Goal: Task Accomplishment & Management: Manage account settings

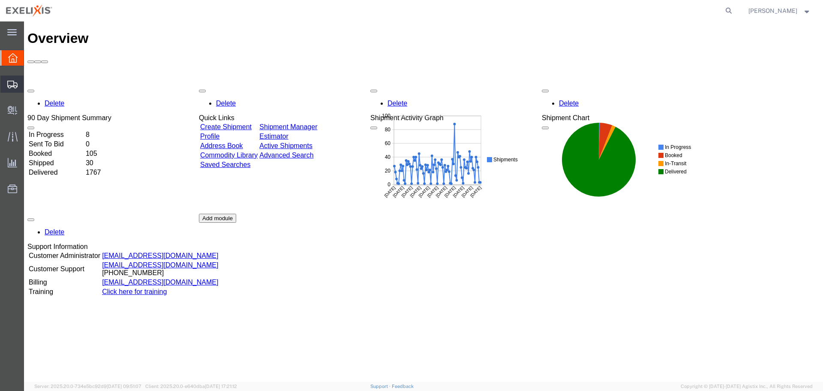
click at [0, 0] on span "Shipment Manager" at bounding box center [0, 0] width 0 height 0
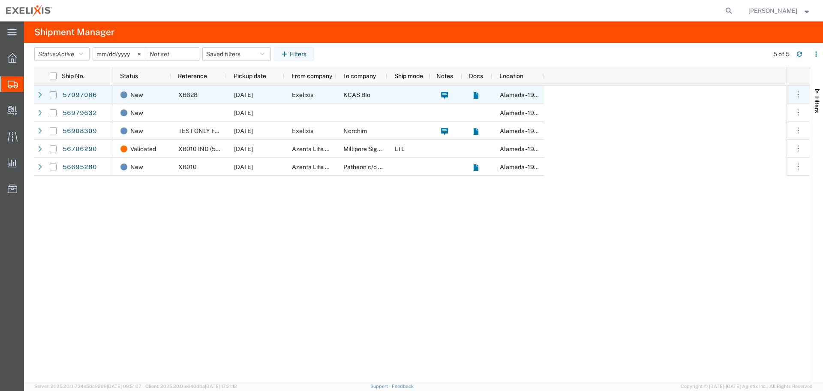
click at [53, 96] on input "Press Space to toggle row selection (unchecked)" at bounding box center [53, 94] width 7 height 7
checkbox input "true"
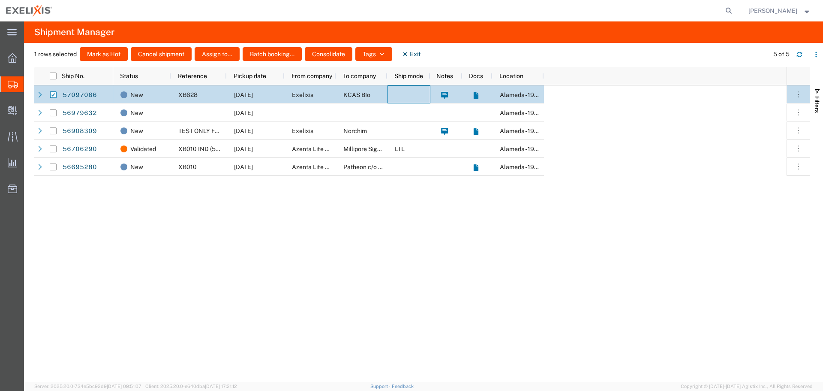
drag, startPoint x: 412, startPoint y: 91, endPoint x: 590, endPoint y: 165, distance: 192.0
click at [590, 165] on div "New XB628 [DATE] Exelixis KCAS BIo [GEOGRAPHIC_DATA] - 1951 New [DATE] [GEOGRAP…" at bounding box center [450, 233] width 674 height 296
click at [798, 94] on icon "button" at bounding box center [798, 94] width 9 height 9
click at [654, 120] on div "New XB628 [DATE] Exelixis KCAS BIo [GEOGRAPHIC_DATA] - 1951 New [DATE] [GEOGRAP…" at bounding box center [450, 233] width 674 height 296
click at [157, 97] on div "New" at bounding box center [143, 95] width 47 height 18
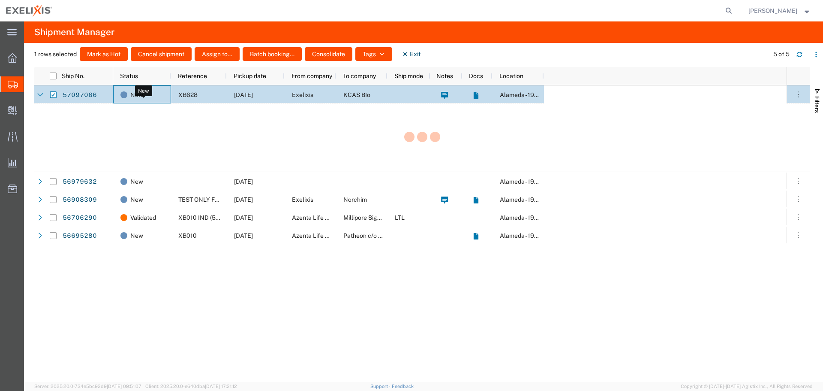
click at [157, 97] on div "New" at bounding box center [143, 95] width 47 height 18
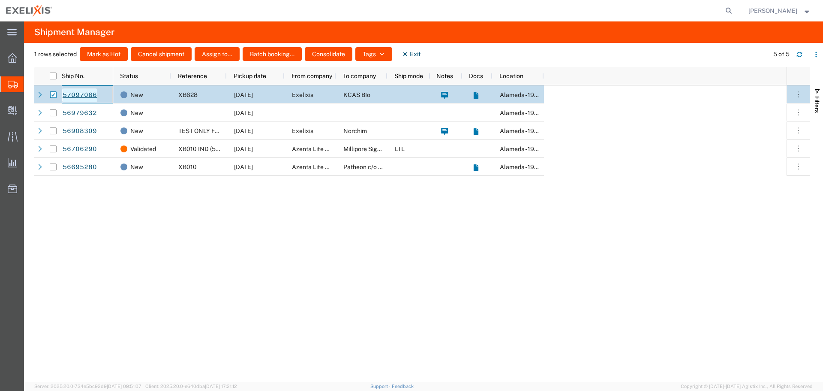
click at [88, 94] on link "57097066" at bounding box center [79, 95] width 35 height 14
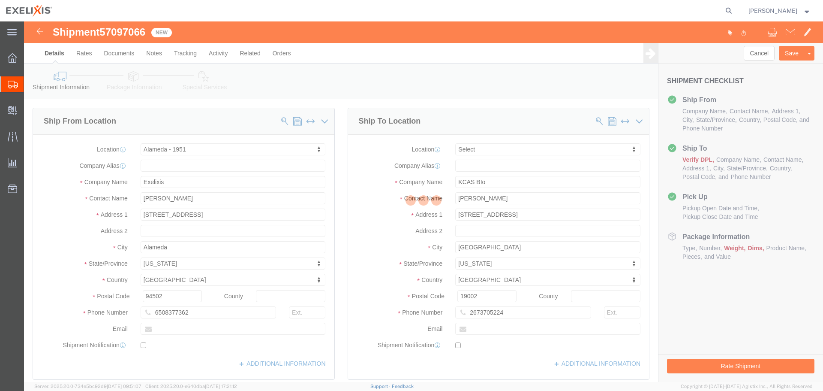
select select "65151"
select select
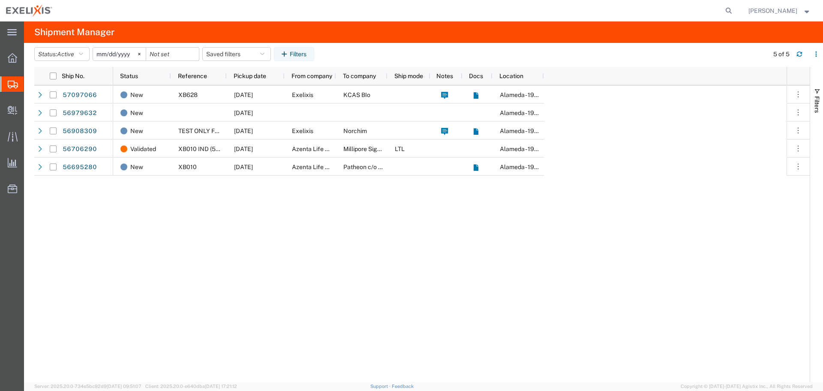
click at [0, 0] on span "Shipment Manager" at bounding box center [0, 0] width 0 height 0
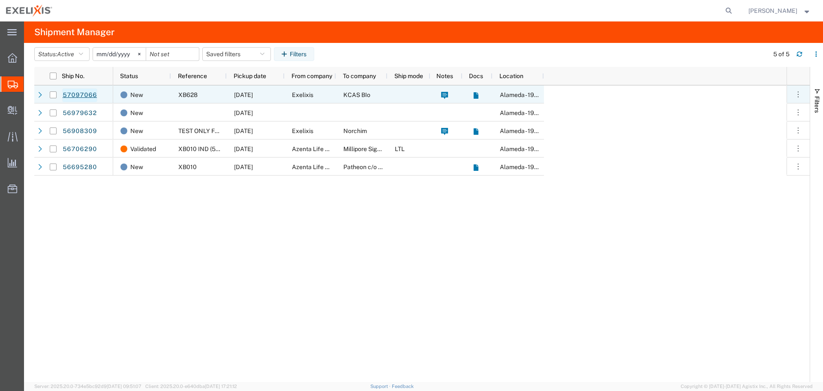
click at [80, 96] on link "57097066" at bounding box center [79, 95] width 35 height 14
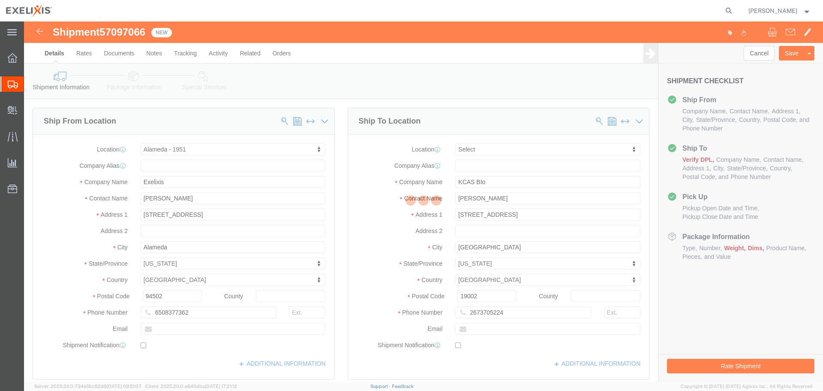
select select "65151"
select select
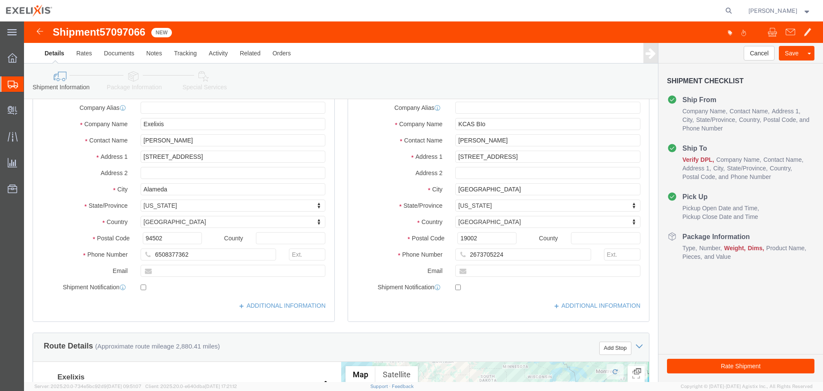
scroll to position [43, 0]
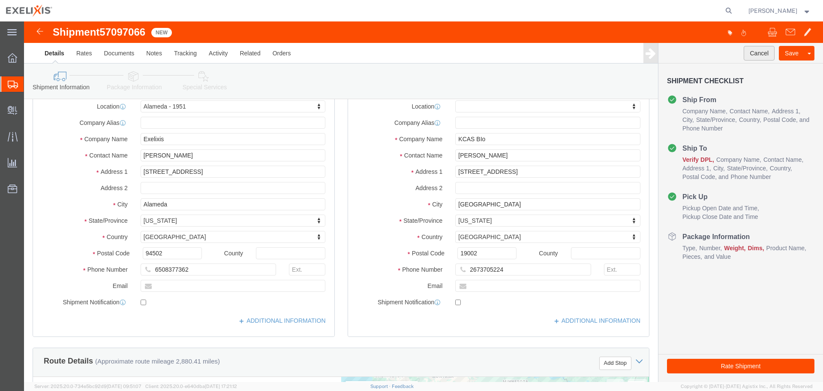
click button "Cancel"
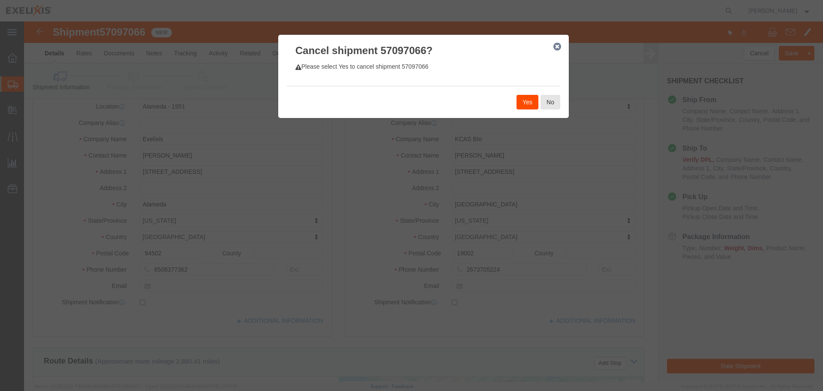
click button "Yes"
